Goal: Information Seeking & Learning: Learn about a topic

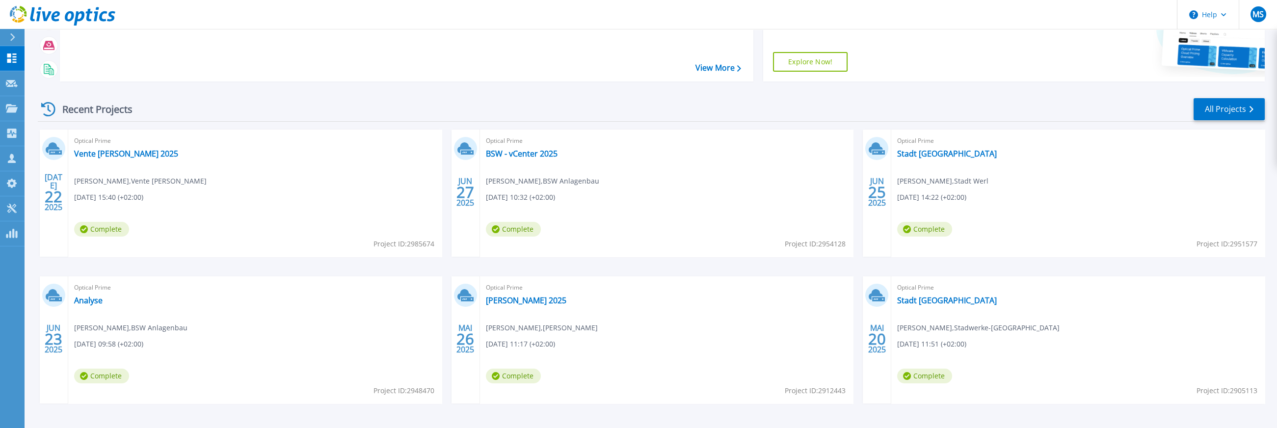
scroll to position [131, 0]
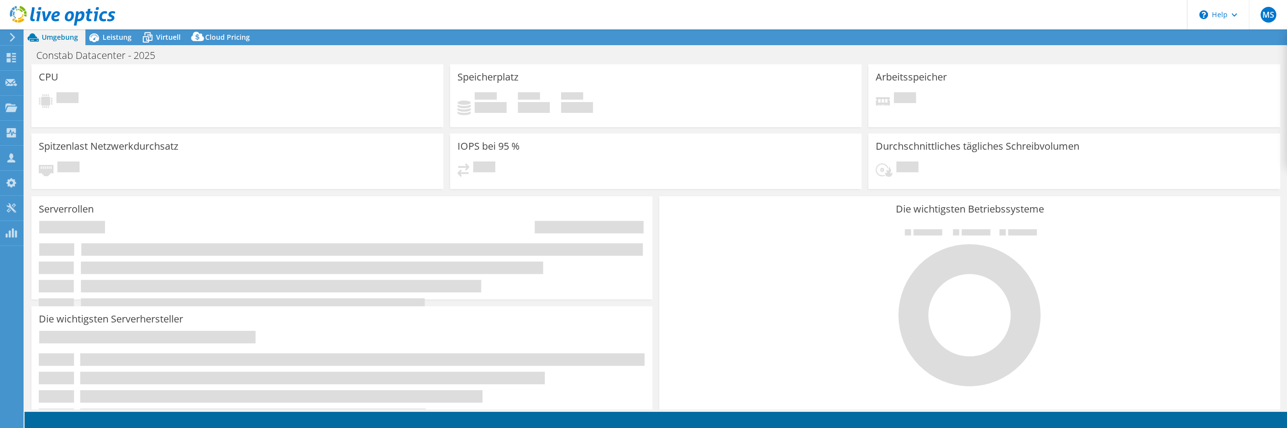
select select "USD"
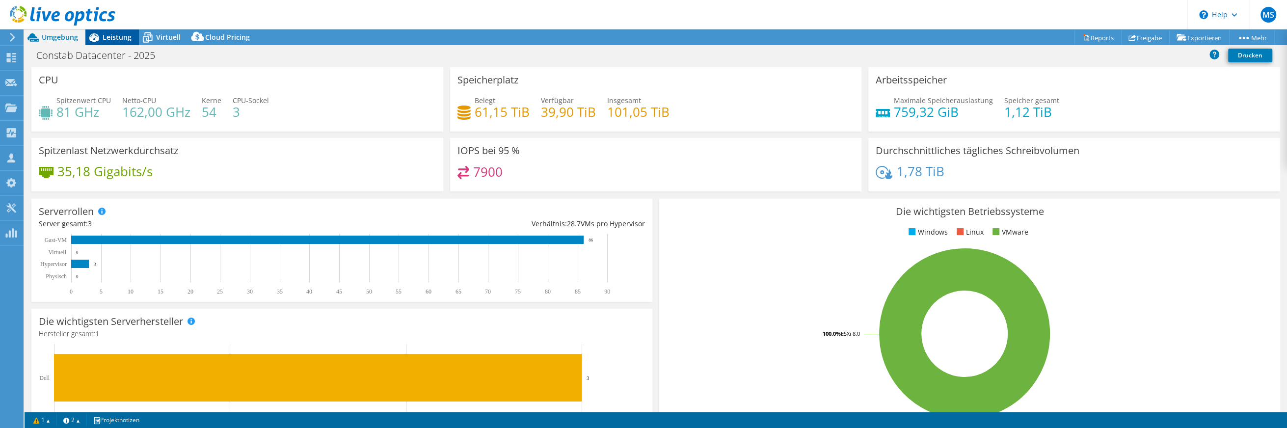
click at [114, 39] on span "Leistung" at bounding box center [117, 36] width 29 height 9
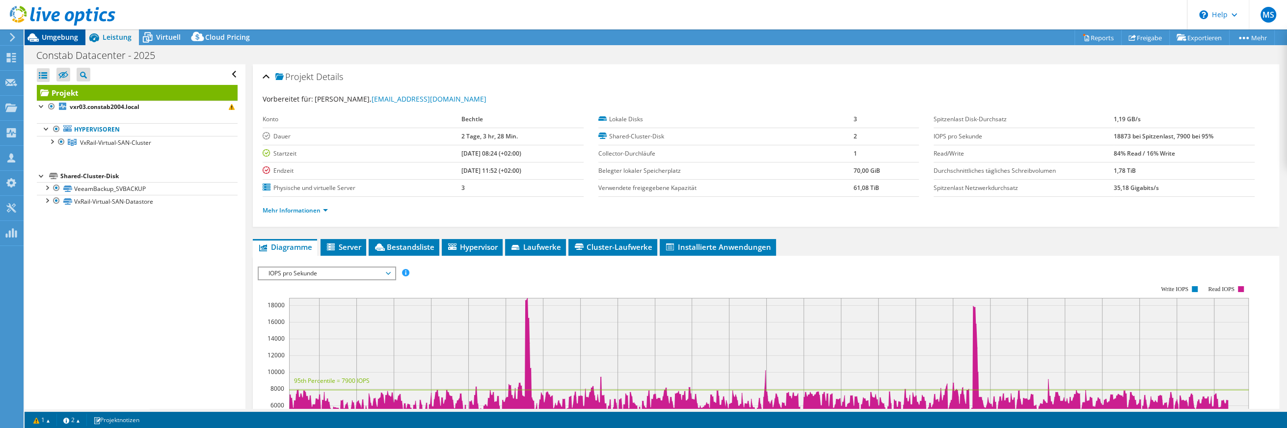
click at [61, 39] on span "Umgebung" at bounding box center [60, 36] width 36 height 9
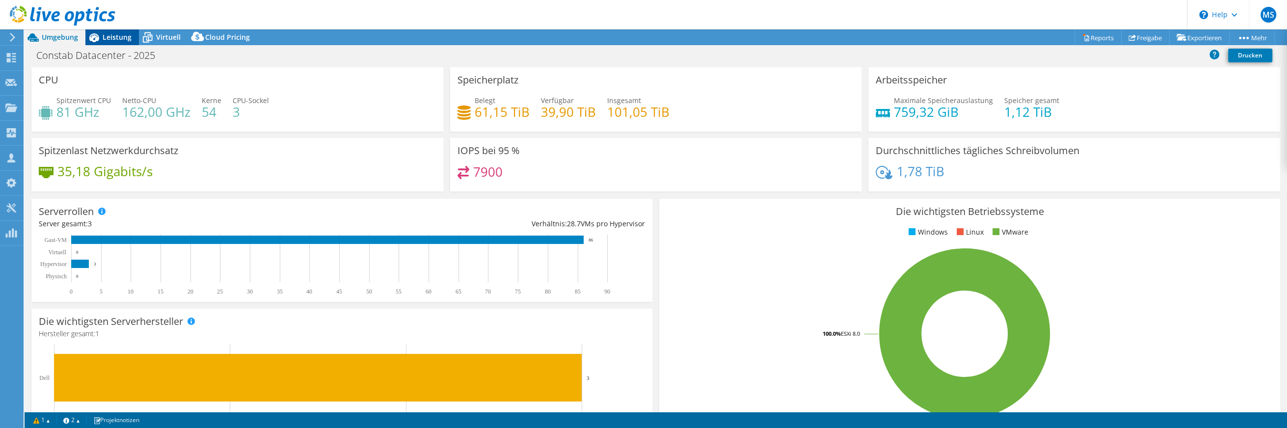
click at [121, 36] on span "Leistung" at bounding box center [117, 36] width 29 height 9
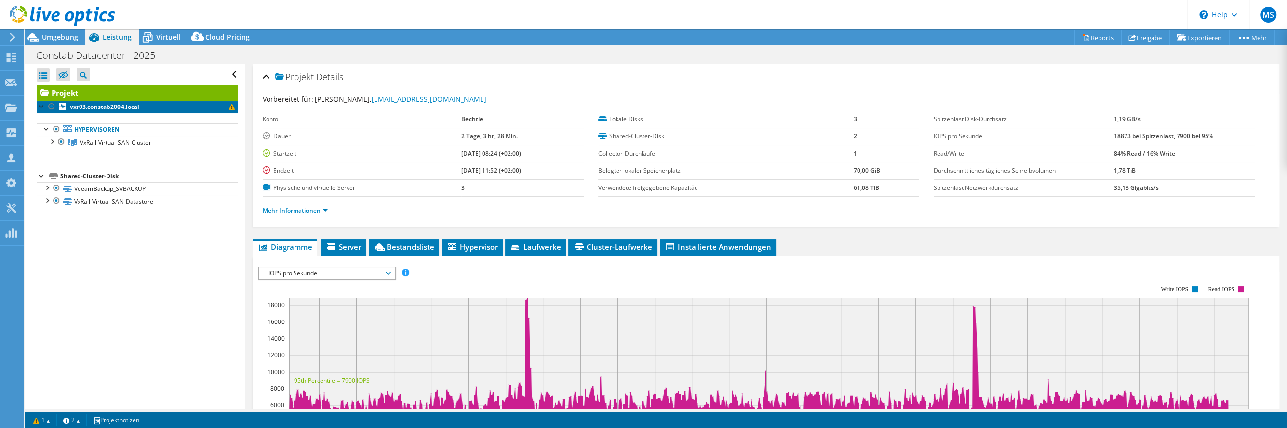
click at [115, 103] on b "vxr03.constab2004.local" at bounding box center [105, 107] width 70 height 8
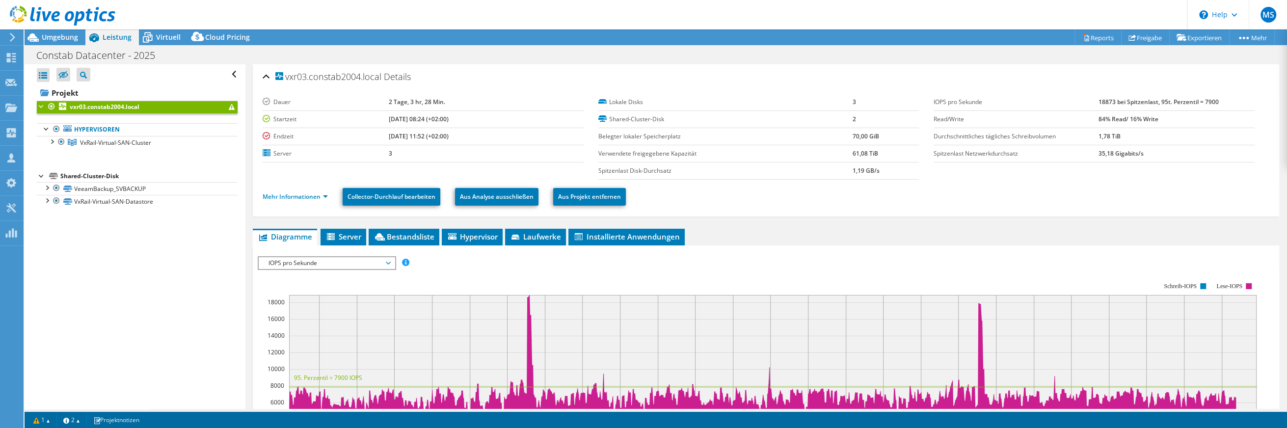
click at [41, 108] on div at bounding box center [42, 106] width 10 height 10
click at [51, 144] on div at bounding box center [52, 141] width 10 height 10
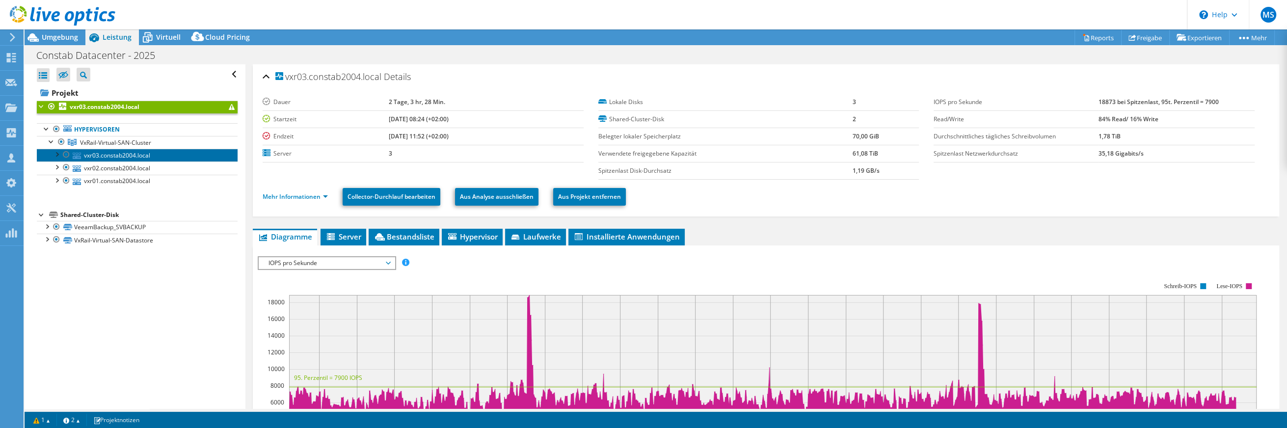
click at [103, 156] on link "vxr03.constab2004.local" at bounding box center [137, 155] width 201 height 13
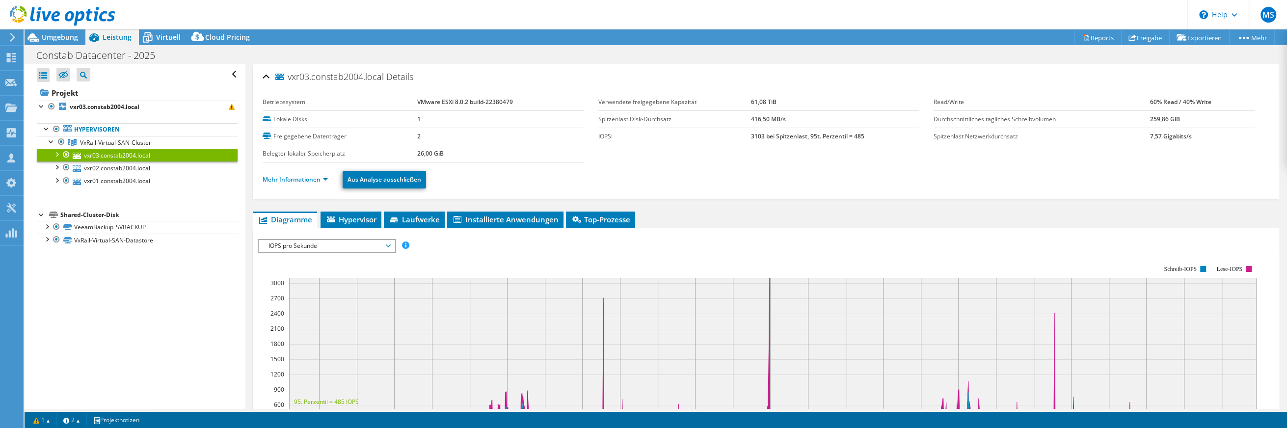
scroll to position [131, 0]
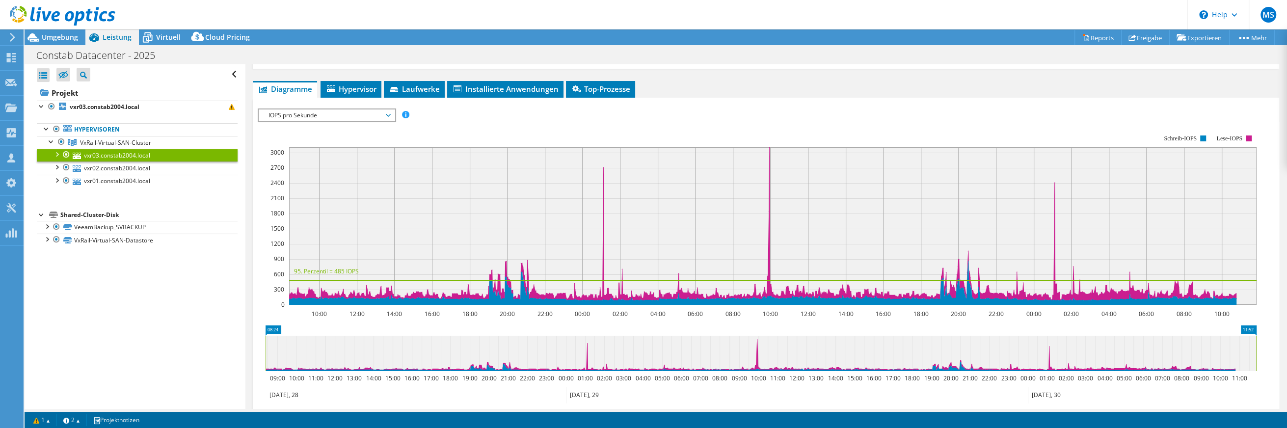
click at [331, 114] on span "IOPS pro Sekunde" at bounding box center [327, 115] width 126 height 12
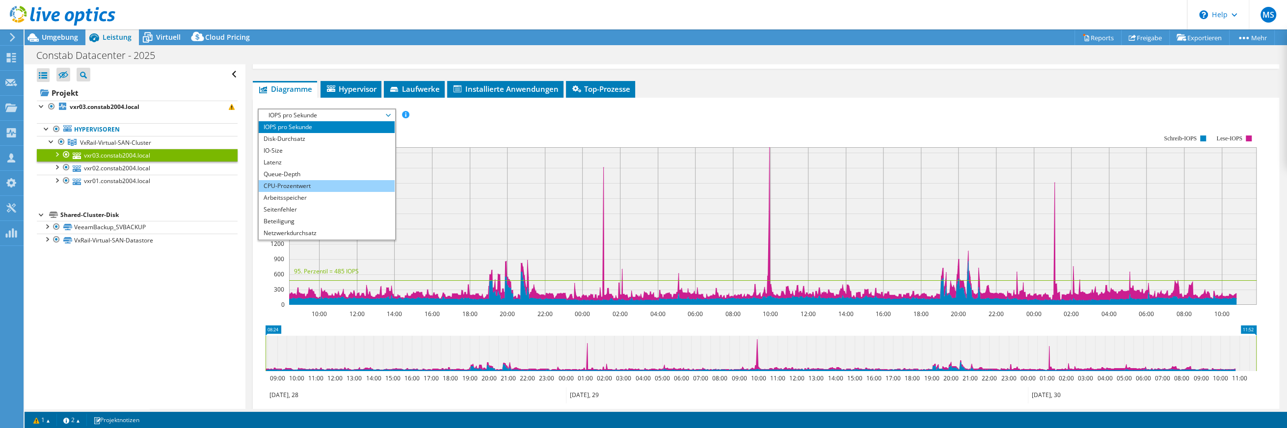
click at [300, 184] on li "CPU-Prozentwert" at bounding box center [327, 186] width 136 height 12
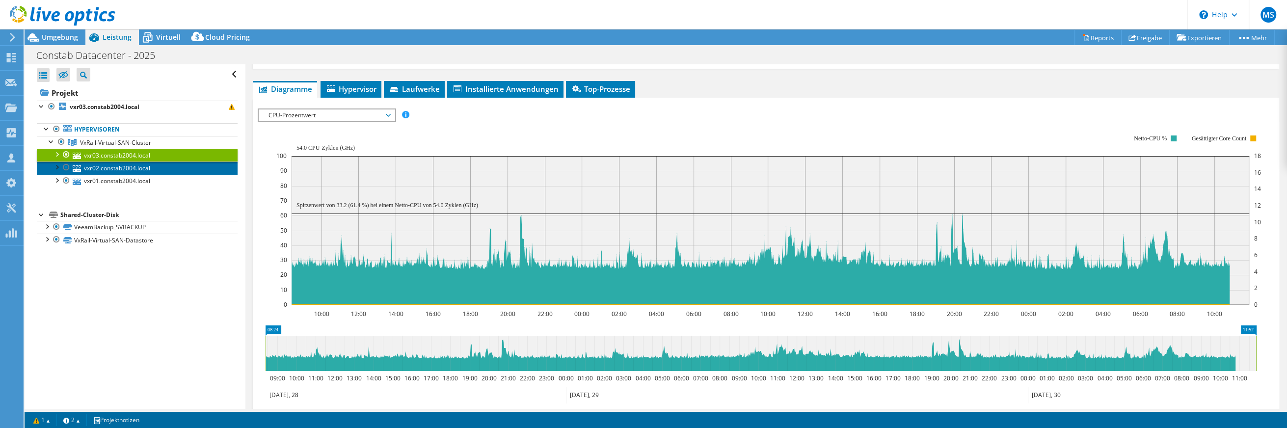
click at [104, 165] on link "vxr02.constab2004.local" at bounding box center [137, 168] width 201 height 13
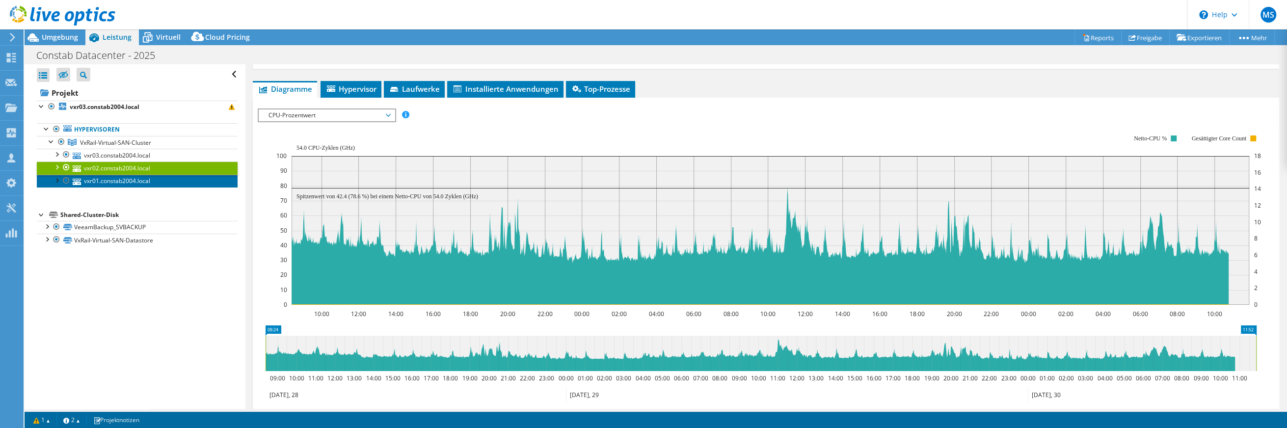
click at [113, 178] on link "vxr01.constab2004.local" at bounding box center [137, 181] width 201 height 13
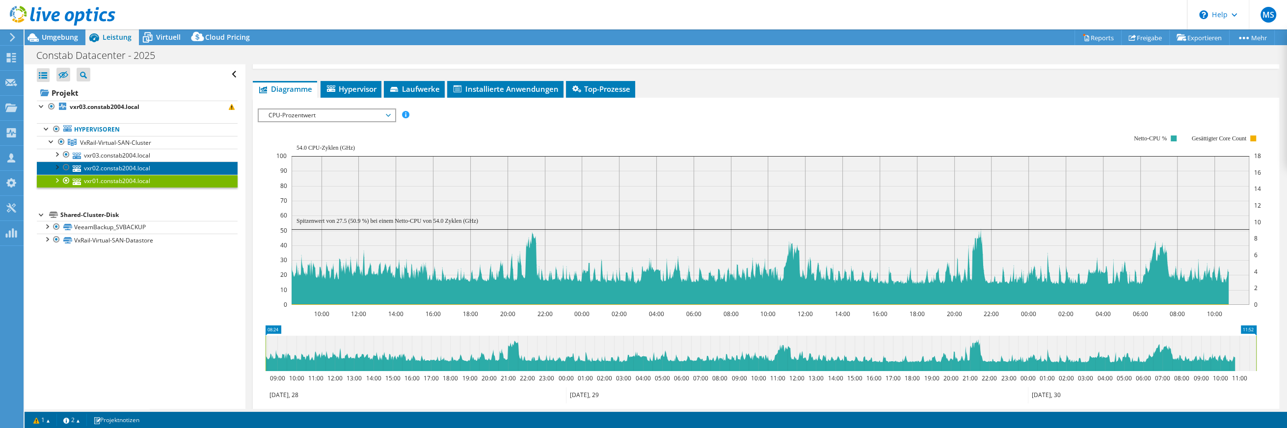
click at [124, 164] on link "vxr02.constab2004.local" at bounding box center [137, 168] width 201 height 13
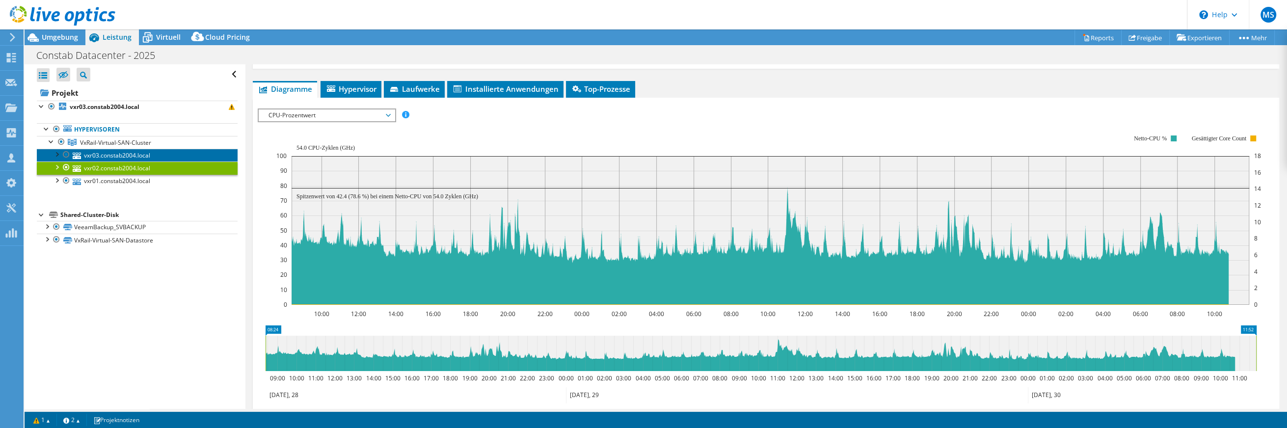
click at [127, 154] on link "vxr03.constab2004.local" at bounding box center [137, 155] width 201 height 13
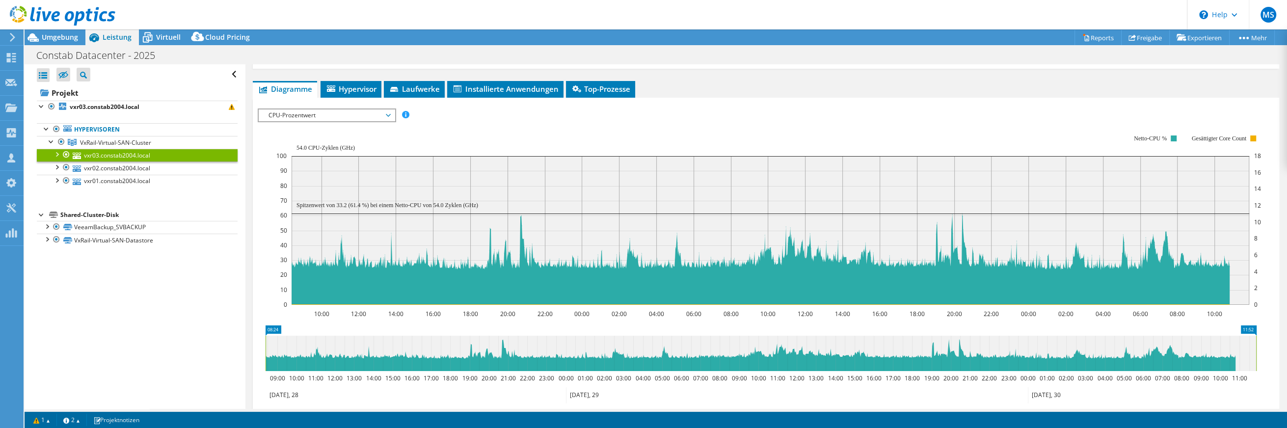
click at [344, 116] on span "CPU-Prozentwert" at bounding box center [327, 115] width 126 height 12
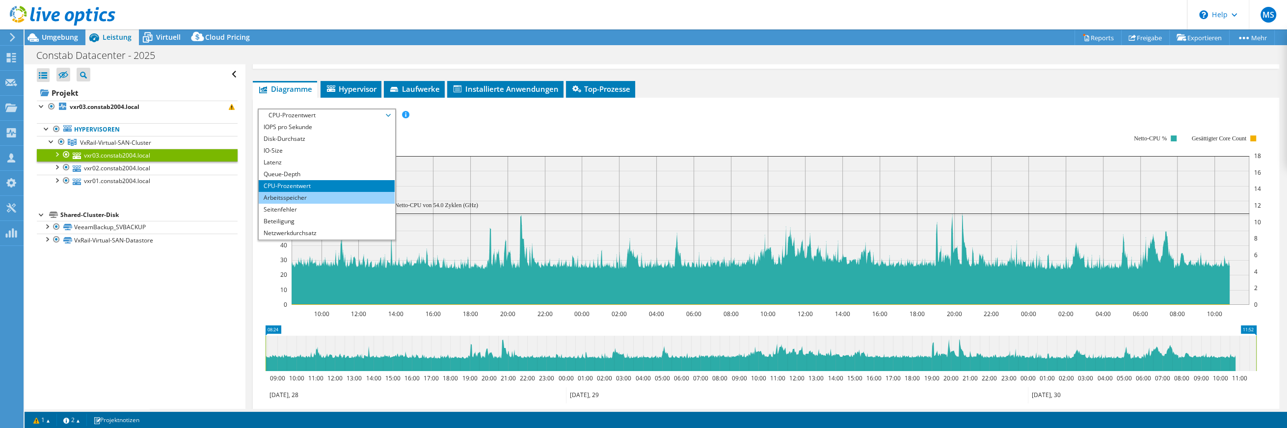
click at [308, 192] on li "Arbeitsspeicher" at bounding box center [327, 198] width 136 height 12
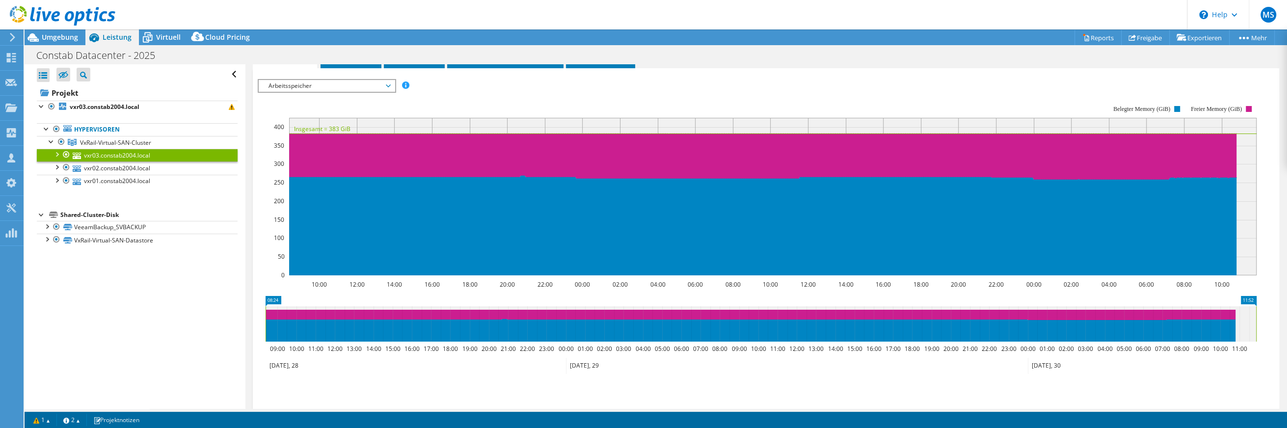
scroll to position [173, 0]
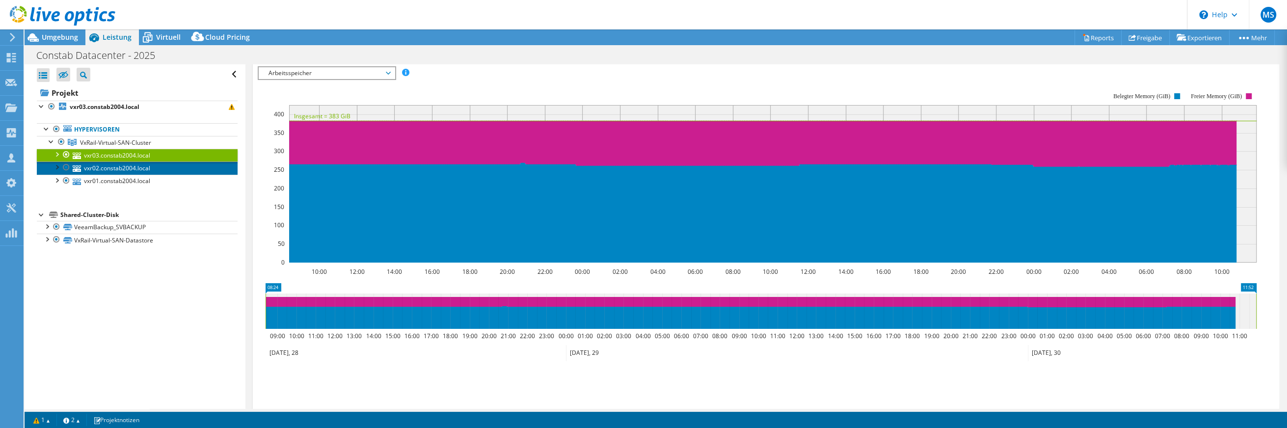
click at [136, 169] on link "vxr02.constab2004.local" at bounding box center [137, 168] width 201 height 13
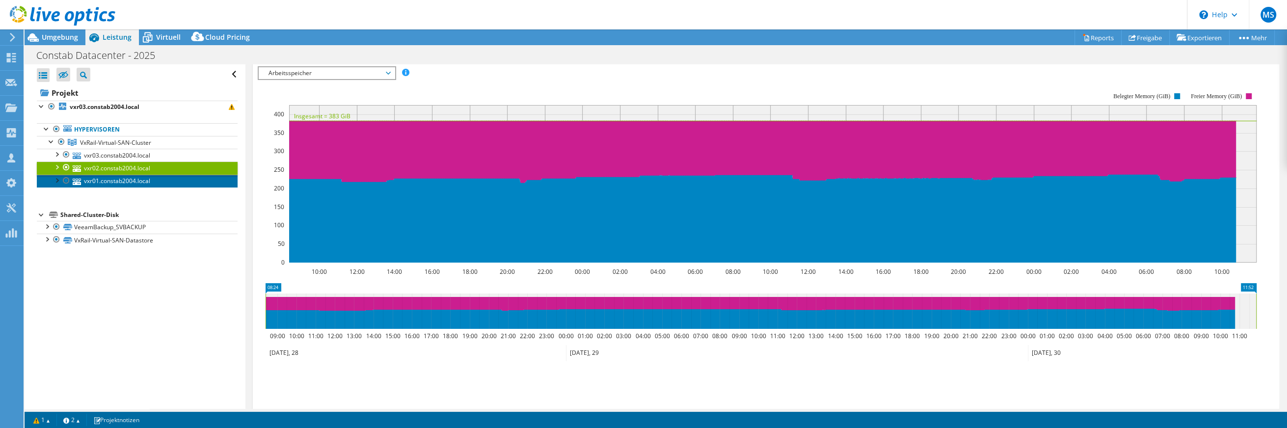
click at [136, 179] on link "vxr01.constab2004.local" at bounding box center [137, 181] width 201 height 13
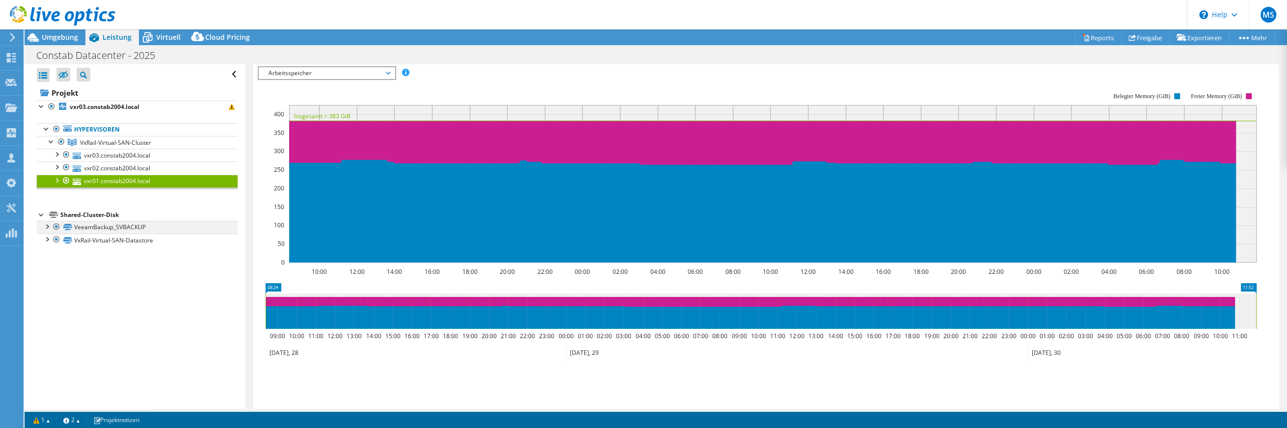
click at [46, 225] on div at bounding box center [47, 226] width 10 height 10
click at [46, 224] on div at bounding box center [47, 226] width 10 height 10
click at [117, 238] on link "VeeamBackup_SVBACKUP | vxr03.constab2004.local" at bounding box center [137, 240] width 201 height 13
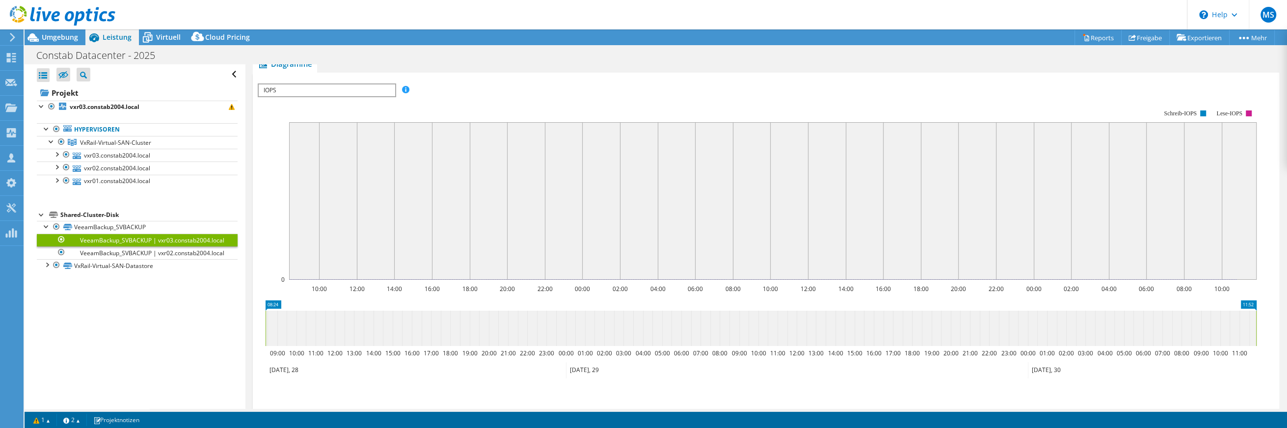
scroll to position [190, 0]
